Goal: Task Accomplishment & Management: Use online tool/utility

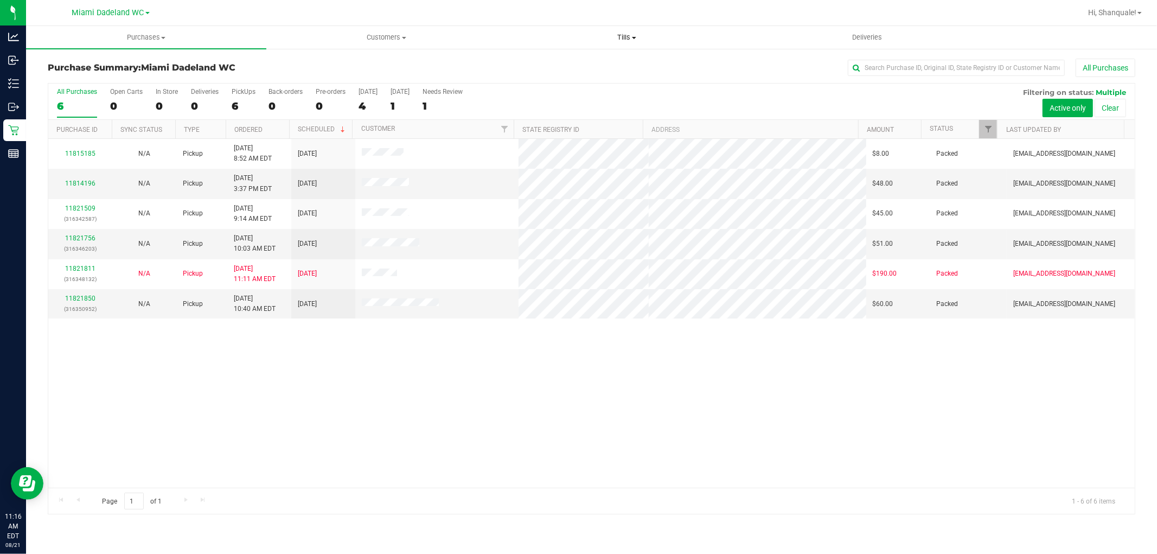
click at [624, 36] on span "Tills" at bounding box center [626, 38] width 239 height 10
click at [563, 63] on span "Manage tills" at bounding box center [543, 65] width 73 height 9
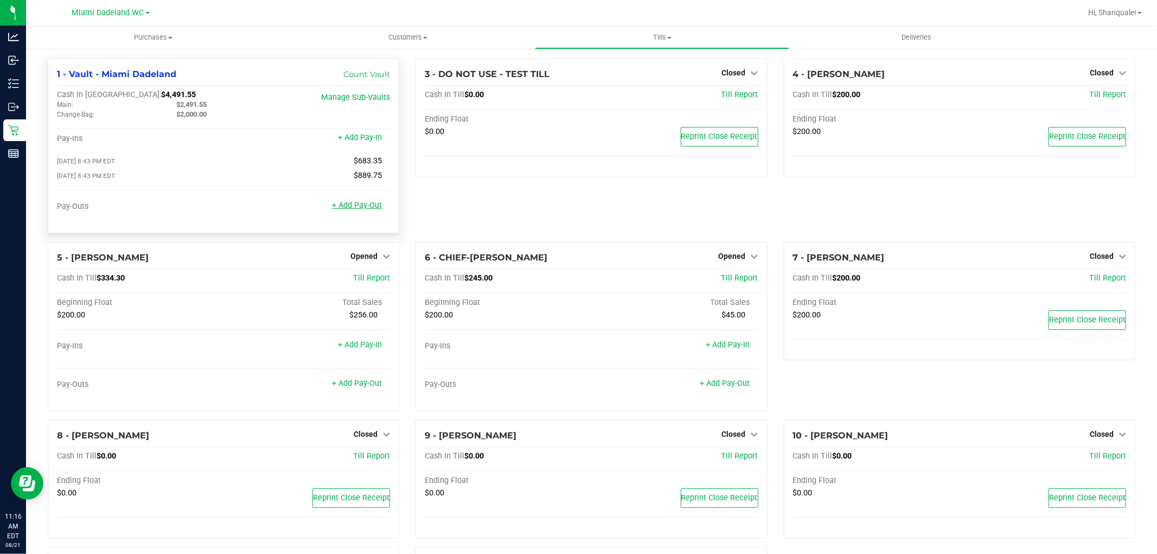
click at [350, 205] on link "+ Add Pay-Out" at bounding box center [357, 205] width 50 height 9
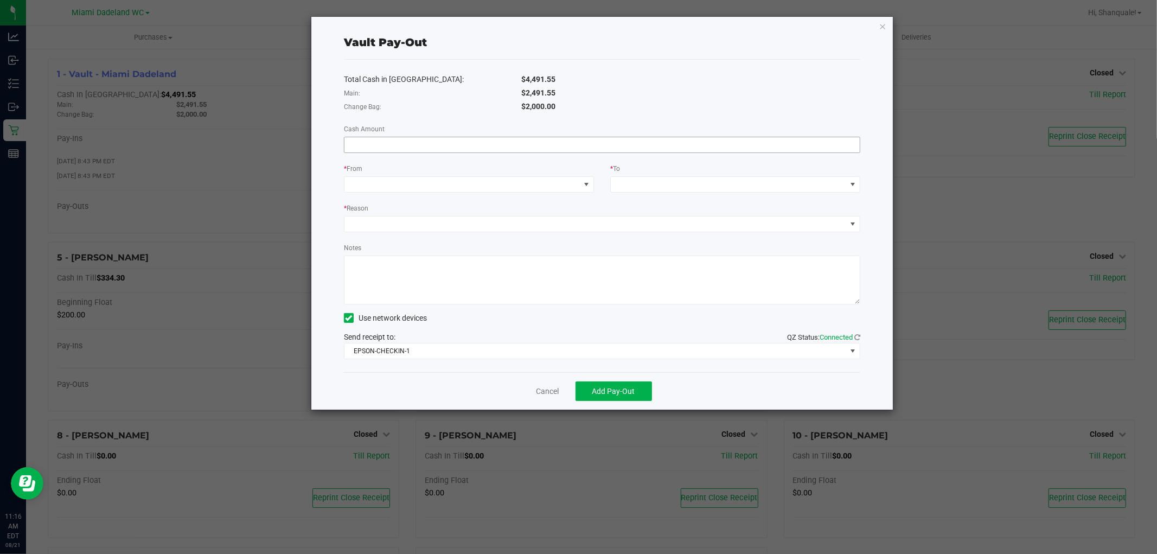
click at [426, 143] on input at bounding box center [601, 144] width 515 height 15
type input "1"
click at [514, 190] on span at bounding box center [461, 184] width 235 height 15
type input "$918.45"
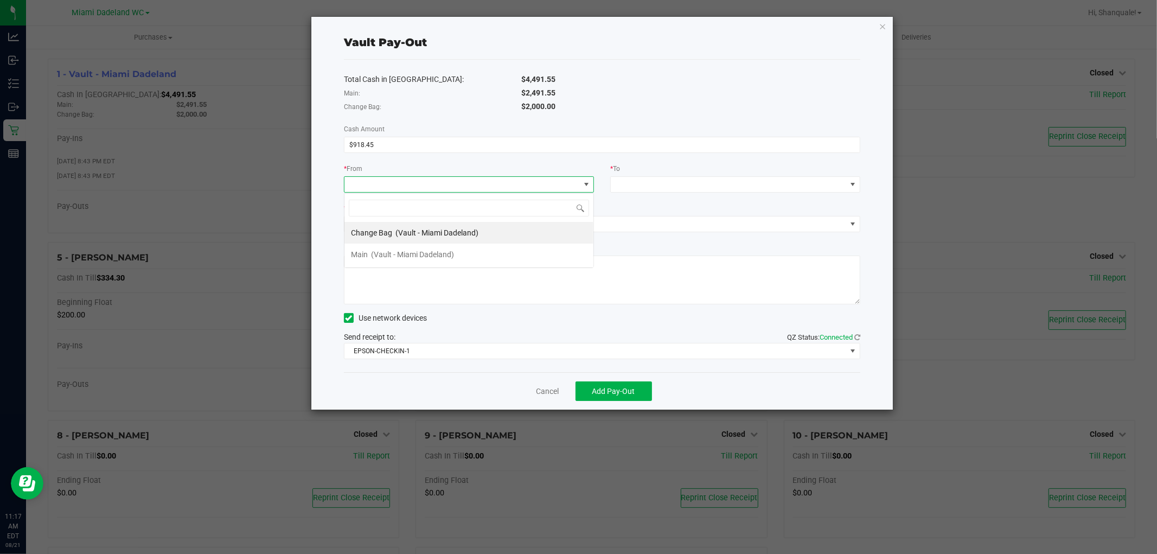
scroll to position [16, 250]
click at [495, 259] on li "Main (Vault - [GEOGRAPHIC_DATA])" at bounding box center [468, 255] width 249 height 22
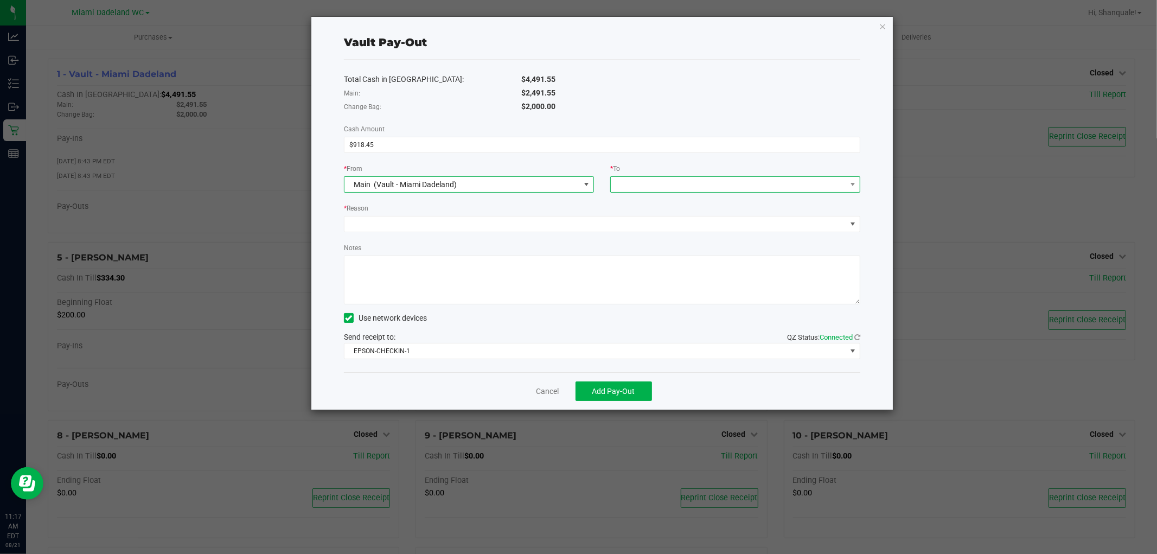
click at [684, 187] on span at bounding box center [728, 184] width 235 height 15
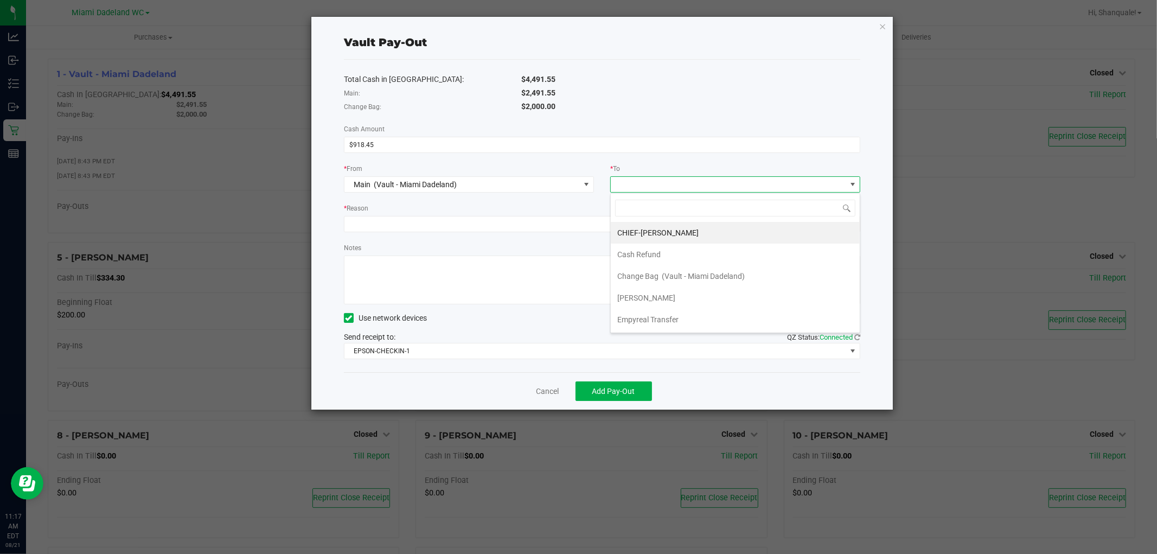
click at [686, 334] on div "Send receipt to: QZ Status: Connected EPSON-CHECKIN-1" at bounding box center [602, 345] width 516 height 28
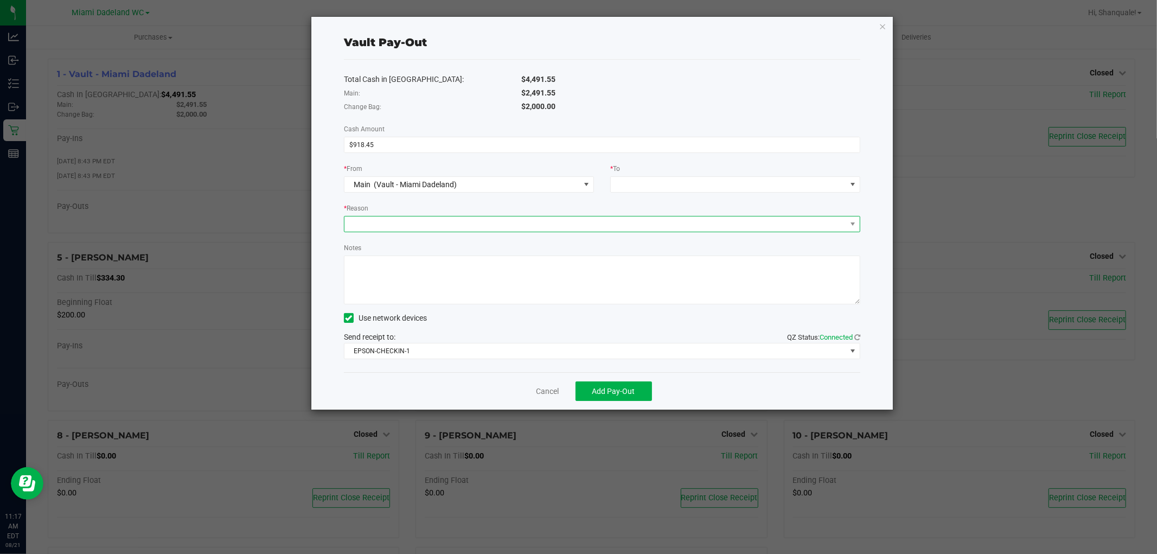
click at [449, 229] on span at bounding box center [595, 223] width 502 height 15
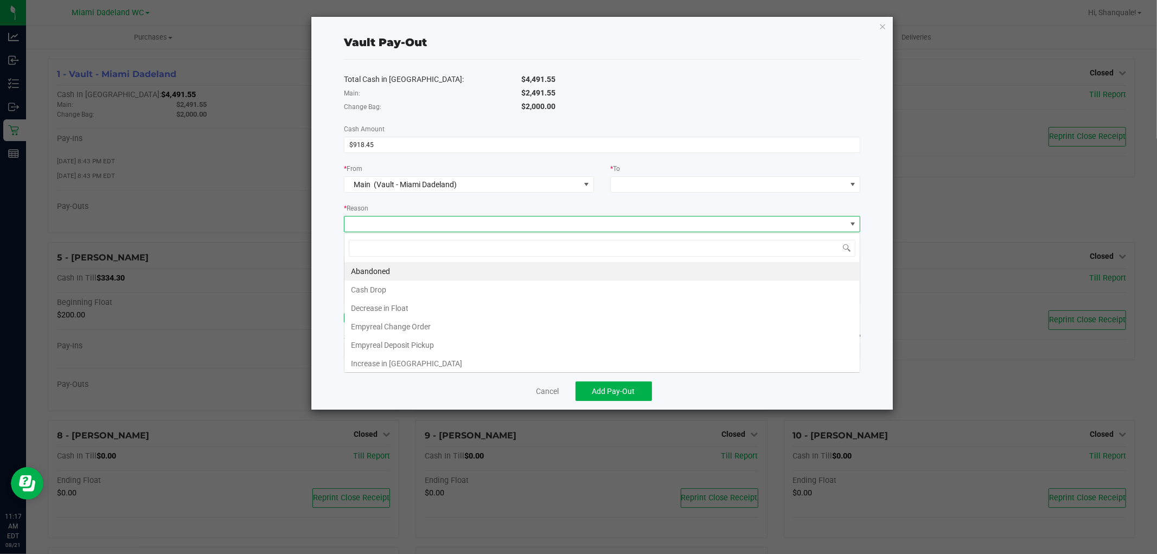
scroll to position [16, 516]
click at [449, 344] on li "Empyreal Deposit Pickup" at bounding box center [601, 345] width 515 height 18
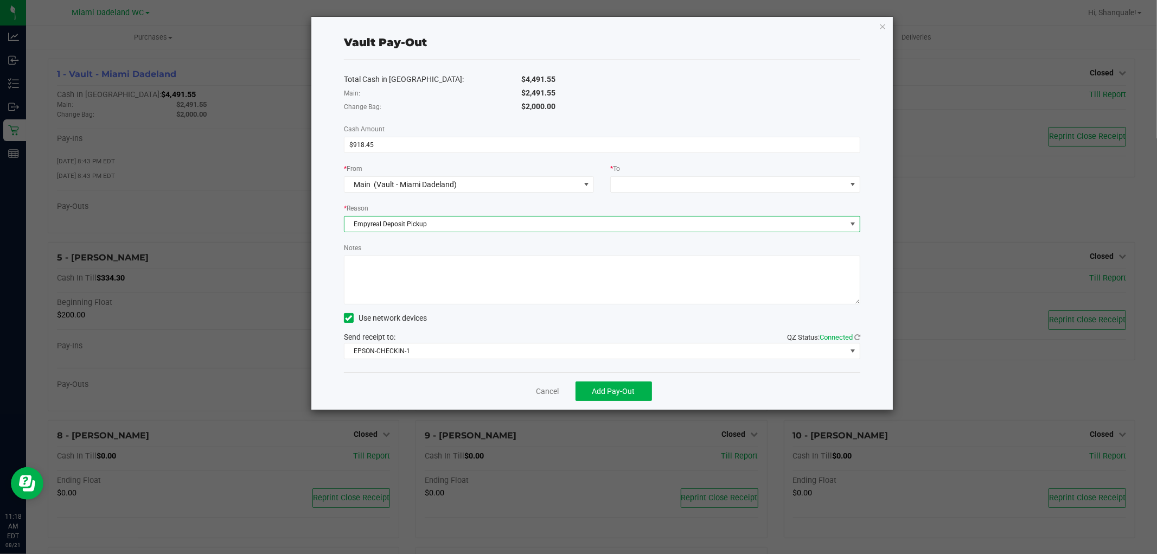
click at [476, 267] on textarea "Notes" at bounding box center [602, 279] width 516 height 49
type textarea "SG"
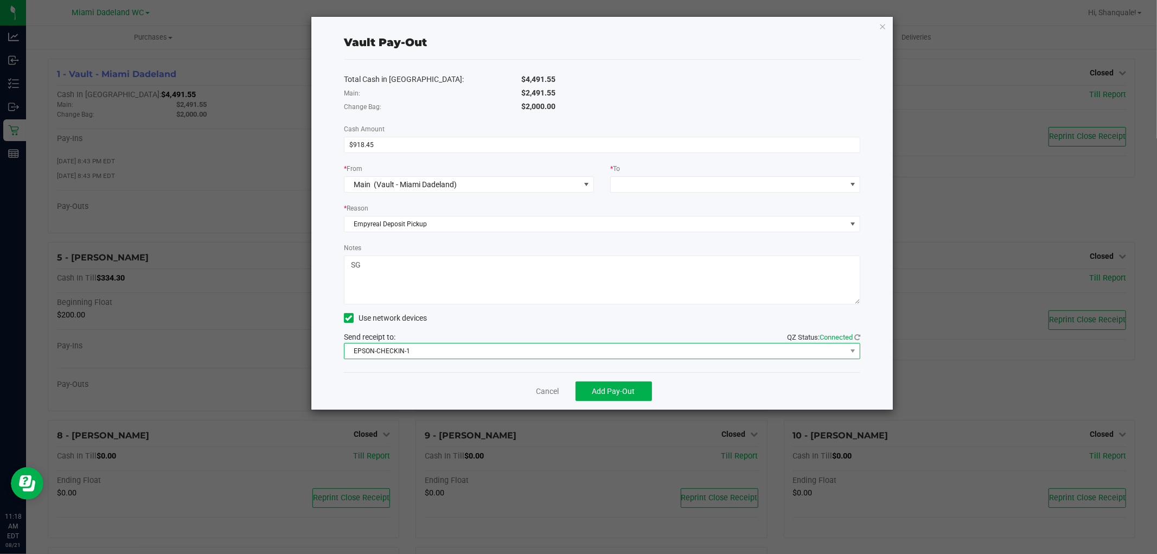
click at [565, 356] on span "EPSON-CHECKIN-1" at bounding box center [595, 350] width 502 height 15
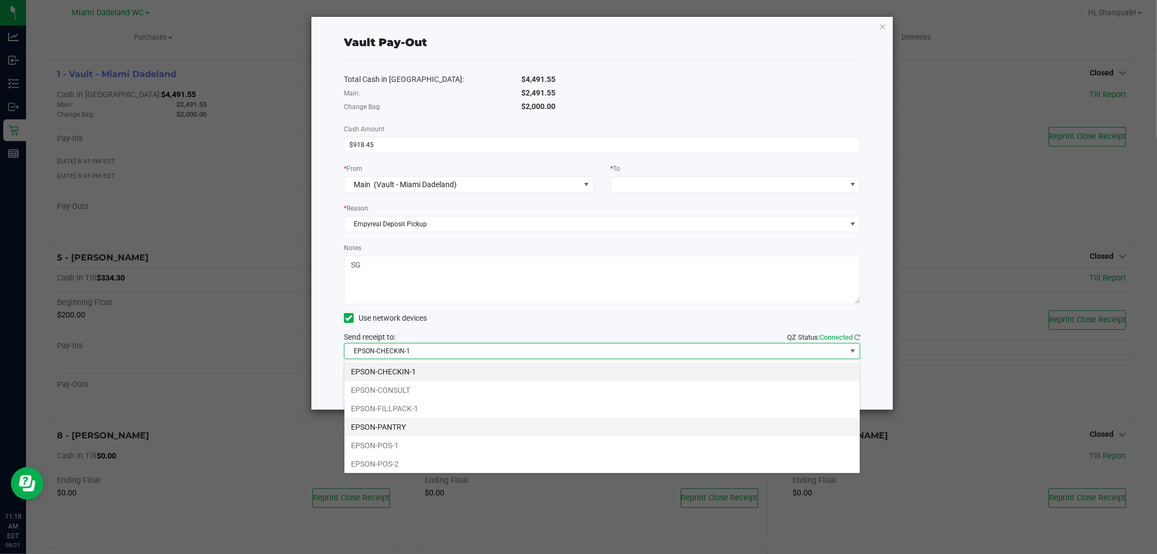
click at [453, 425] on li "EPSON-PANTRY" at bounding box center [601, 427] width 515 height 18
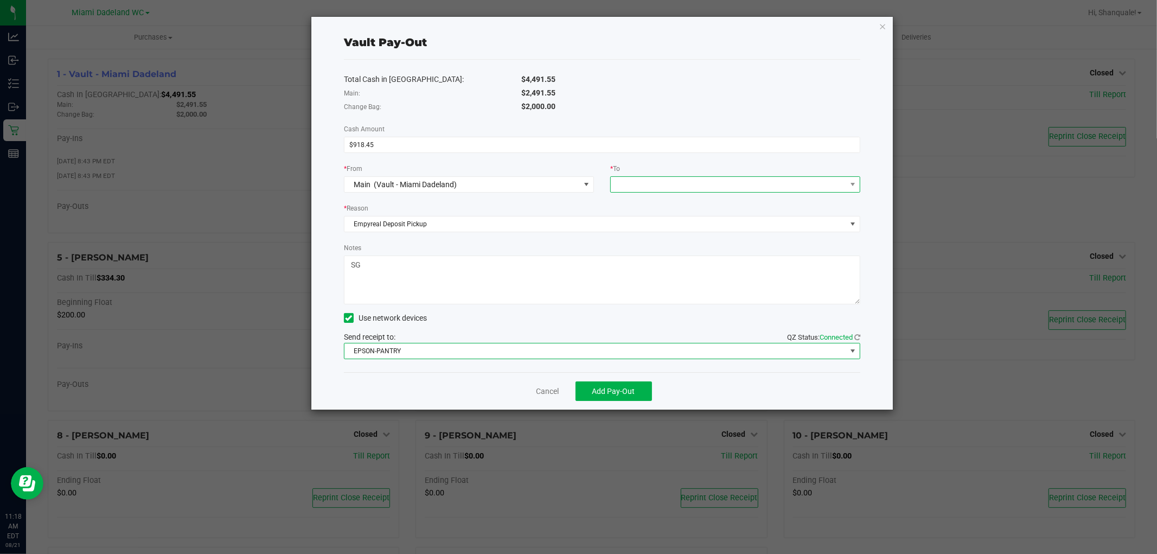
click at [663, 185] on span at bounding box center [728, 184] width 235 height 15
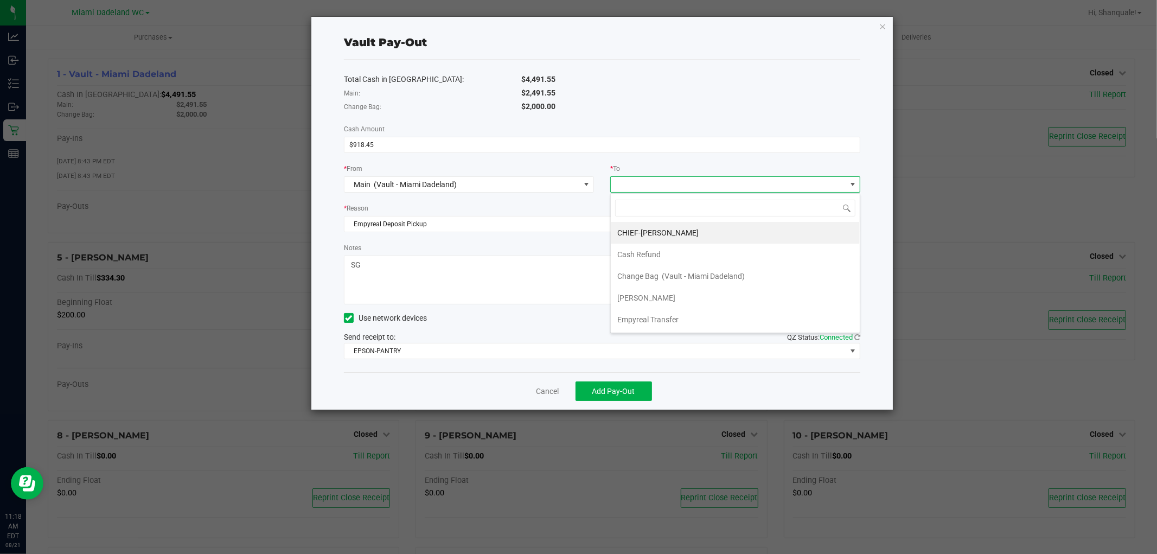
scroll to position [16, 250]
click at [687, 332] on div "CHIEF-WINCHLEY Cash Refund Change Bag (Vault - Miami Dadeland) [PERSON_NAME] Em…" at bounding box center [735, 263] width 250 height 140
click at [708, 316] on li "Empyreal Transfer" at bounding box center [735, 320] width 249 height 22
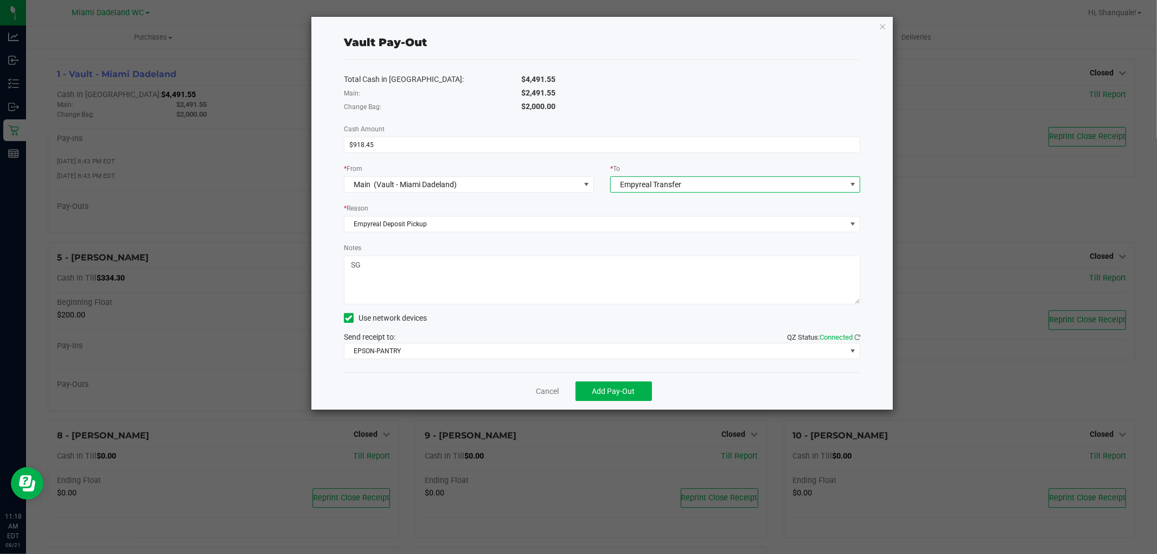
click at [695, 188] on span "Empyreal Transfer" at bounding box center [728, 184] width 235 height 15
click at [707, 320] on li "Empyreal Transfer" at bounding box center [735, 319] width 249 height 22
click at [636, 387] on button "Add Pay-Out" at bounding box center [613, 391] width 76 height 20
click at [548, 396] on link "Dismiss" at bounding box center [543, 391] width 26 height 11
